Goal: Navigation & Orientation: Find specific page/section

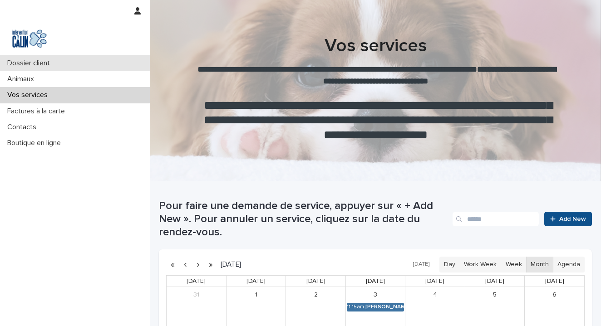
scroll to position [254, 0]
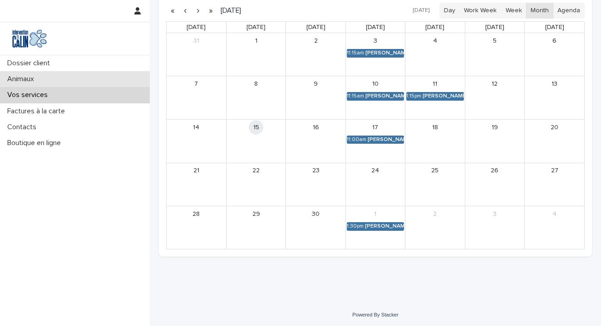
click at [31, 78] on p "Animaux" at bounding box center [23, 79] width 38 height 9
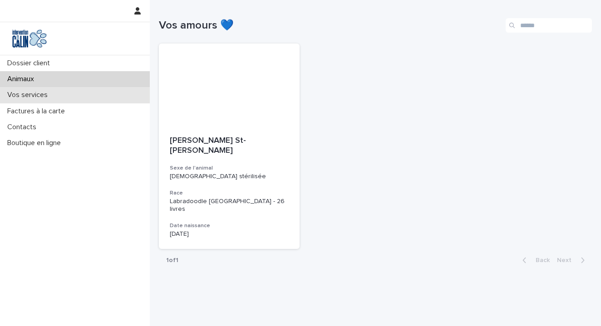
click at [26, 97] on p "Vos services" at bounding box center [29, 95] width 51 height 9
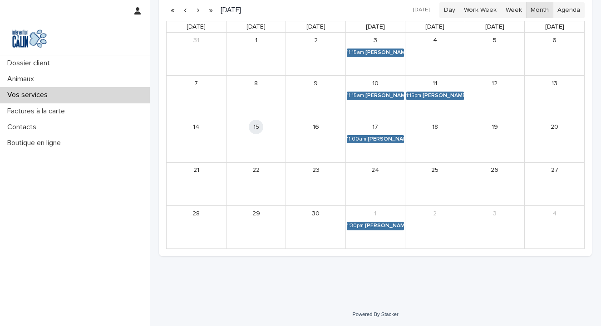
scroll to position [254, 0]
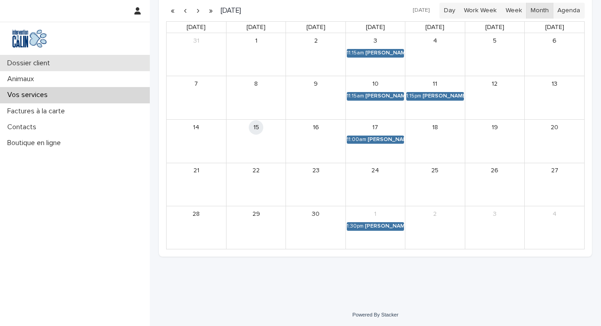
click at [35, 62] on p "Dossier client" at bounding box center [31, 63] width 54 height 9
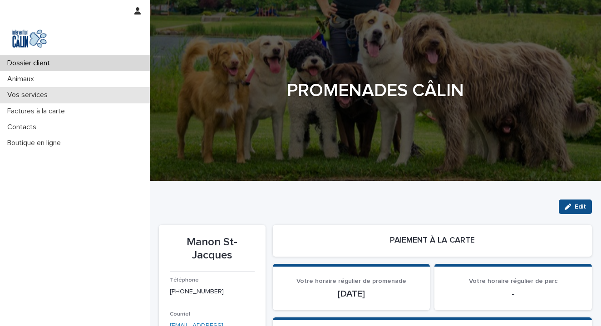
click at [34, 96] on p "Vos services" at bounding box center [29, 95] width 51 height 9
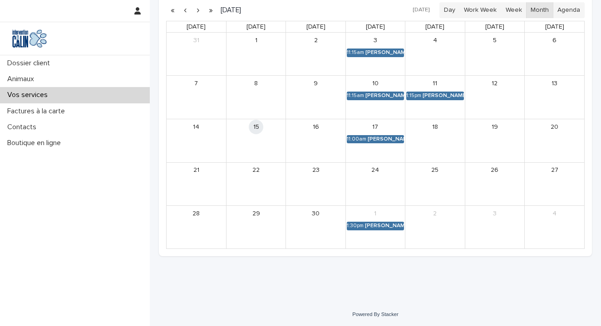
scroll to position [254, 0]
